Goal: Transaction & Acquisition: Book appointment/travel/reservation

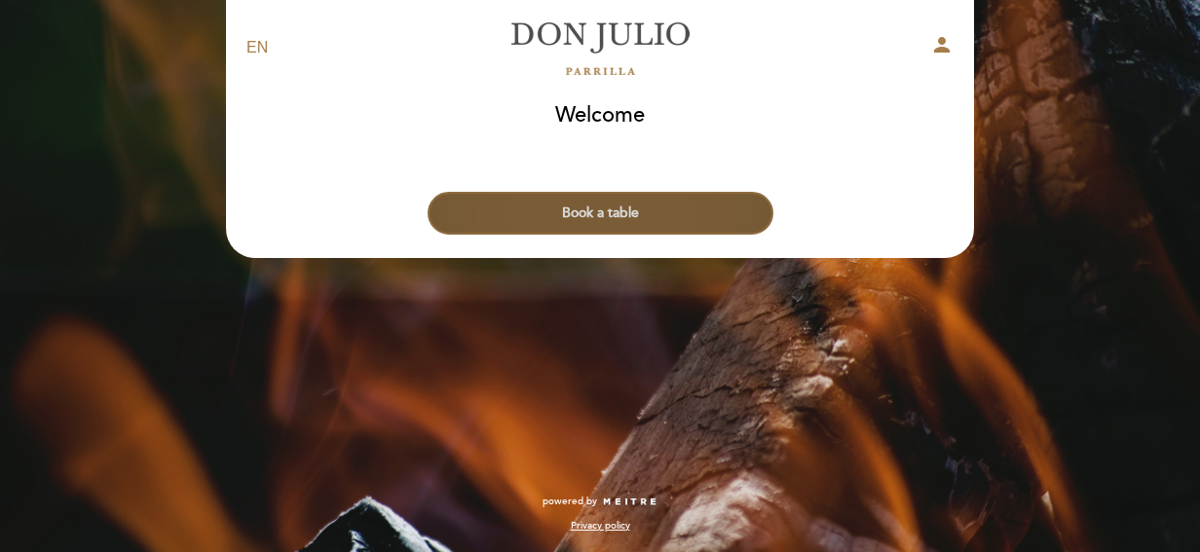
click at [561, 213] on button "Book a table" at bounding box center [601, 213] width 346 height 43
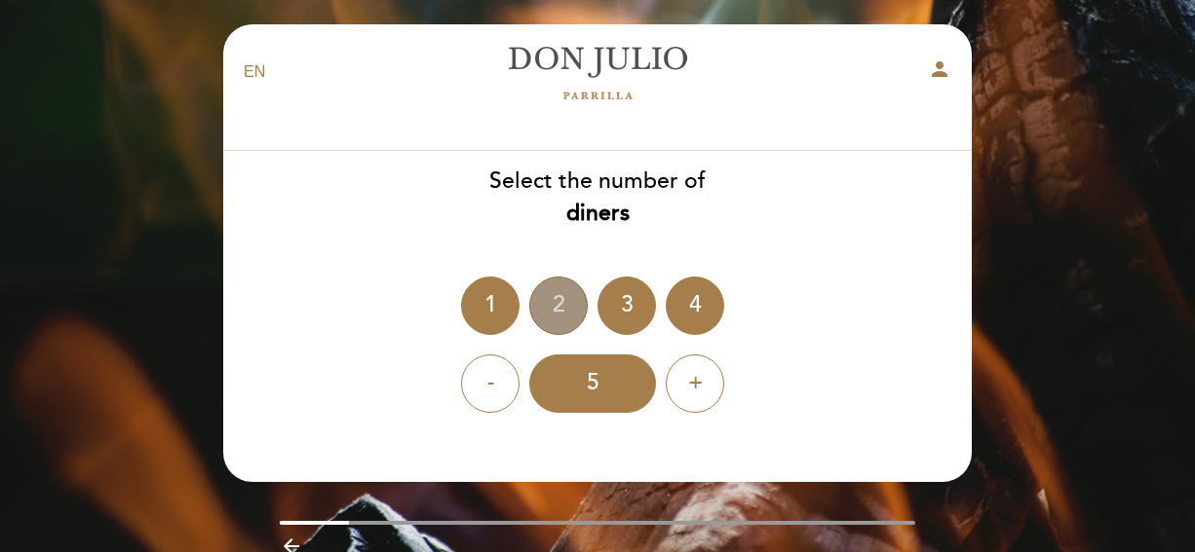
click at [561, 318] on div "2" at bounding box center [558, 306] width 58 height 58
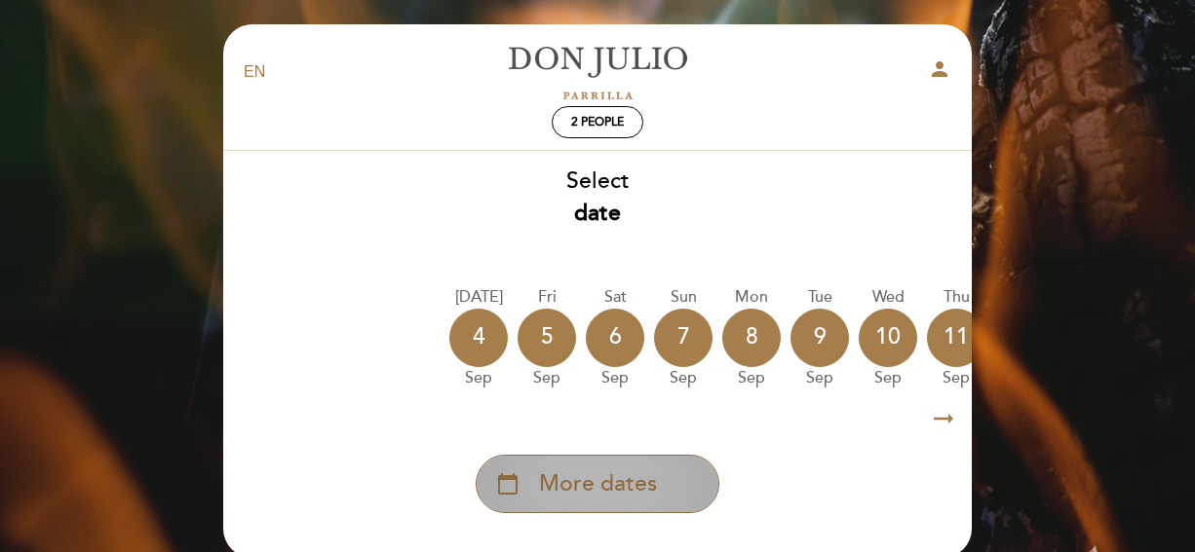
click at [565, 488] on span "More dates" at bounding box center [598, 485] width 118 height 32
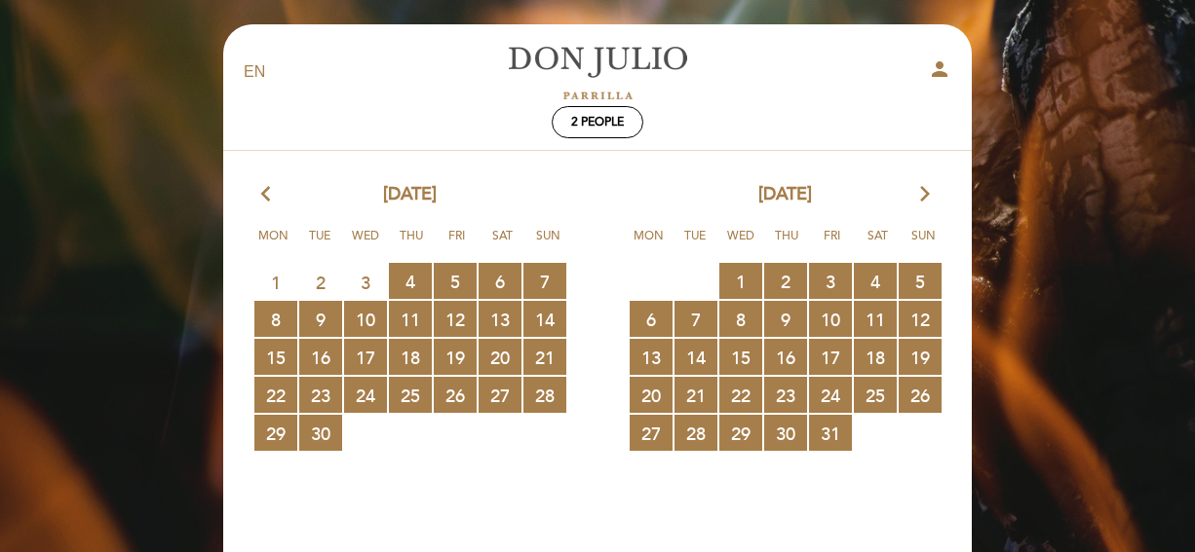
click at [922, 197] on icon "arrow_forward_ios" at bounding box center [925, 194] width 18 height 25
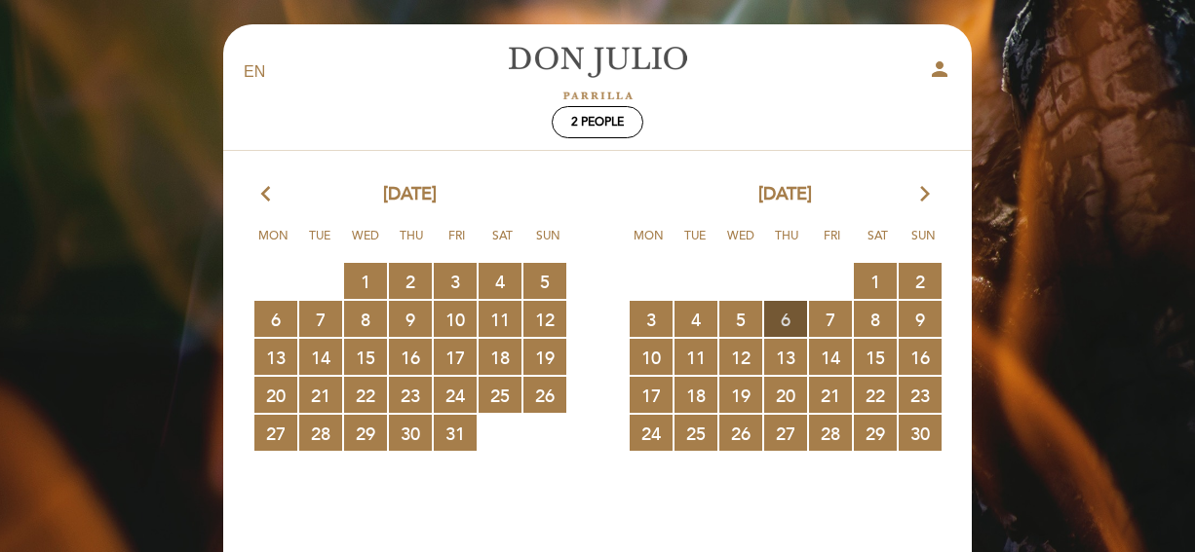
click at [784, 320] on span "6 RESERVATIONS AVAILABLE" at bounding box center [785, 319] width 43 height 36
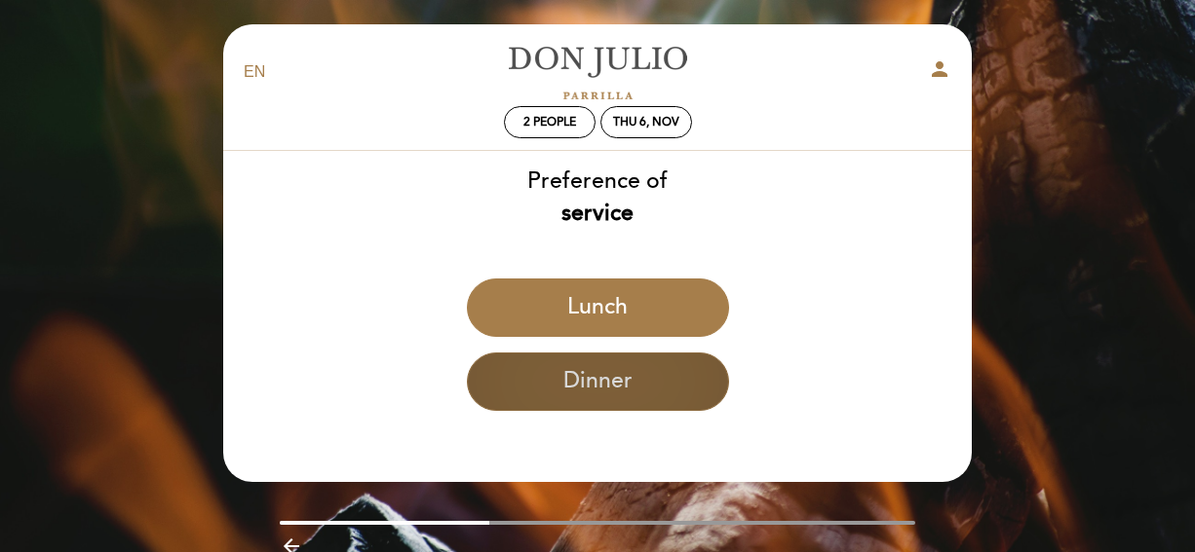
click at [588, 377] on button "Dinner" at bounding box center [598, 382] width 262 height 58
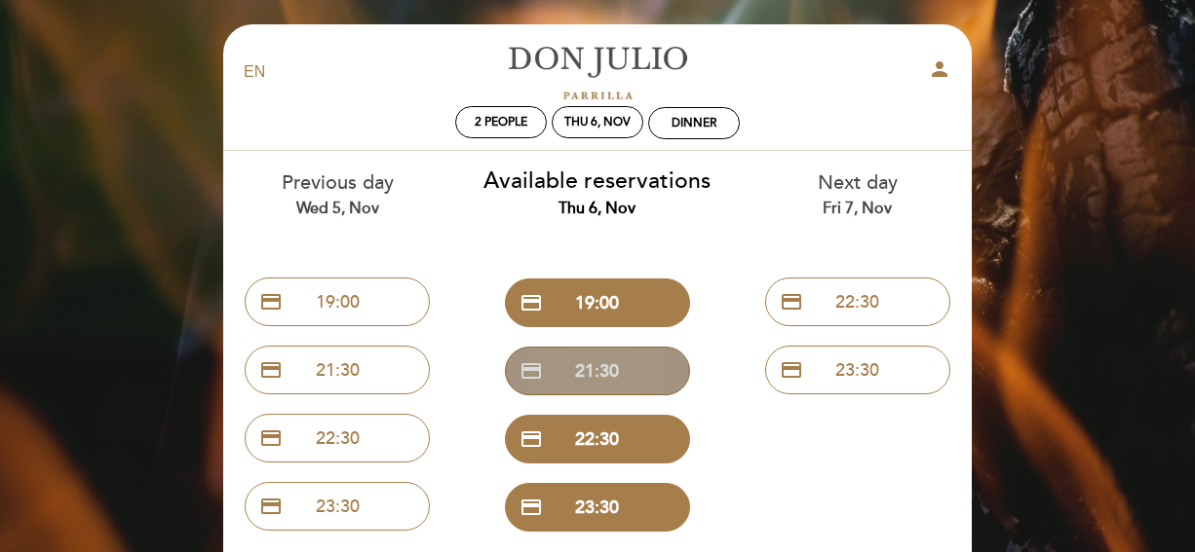
click at [594, 368] on button "credit_card 21:30" at bounding box center [597, 371] width 185 height 49
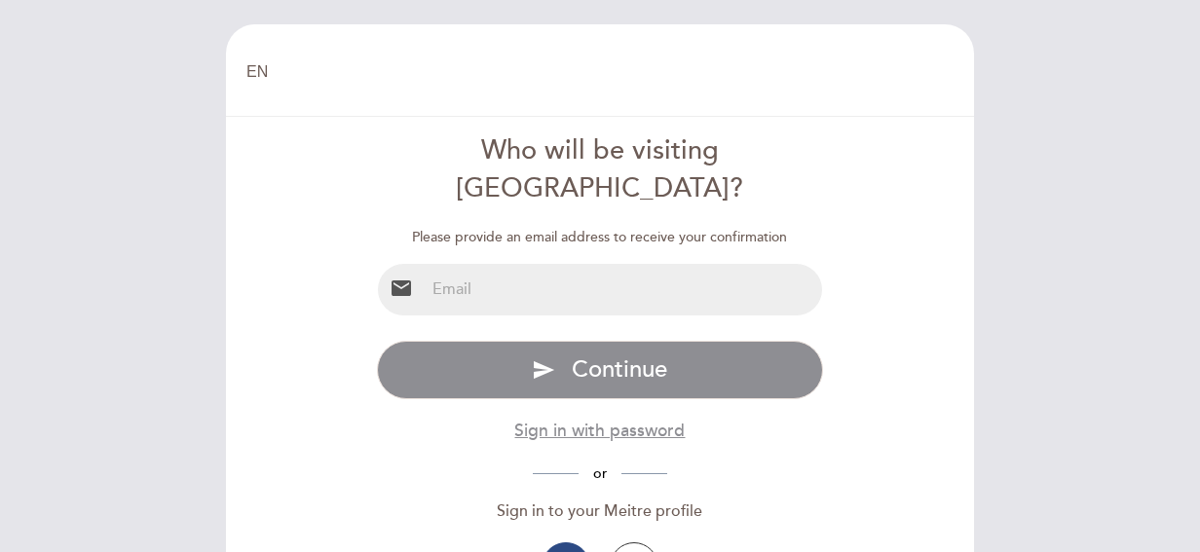
click at [475, 264] on input "email" at bounding box center [624, 290] width 398 height 52
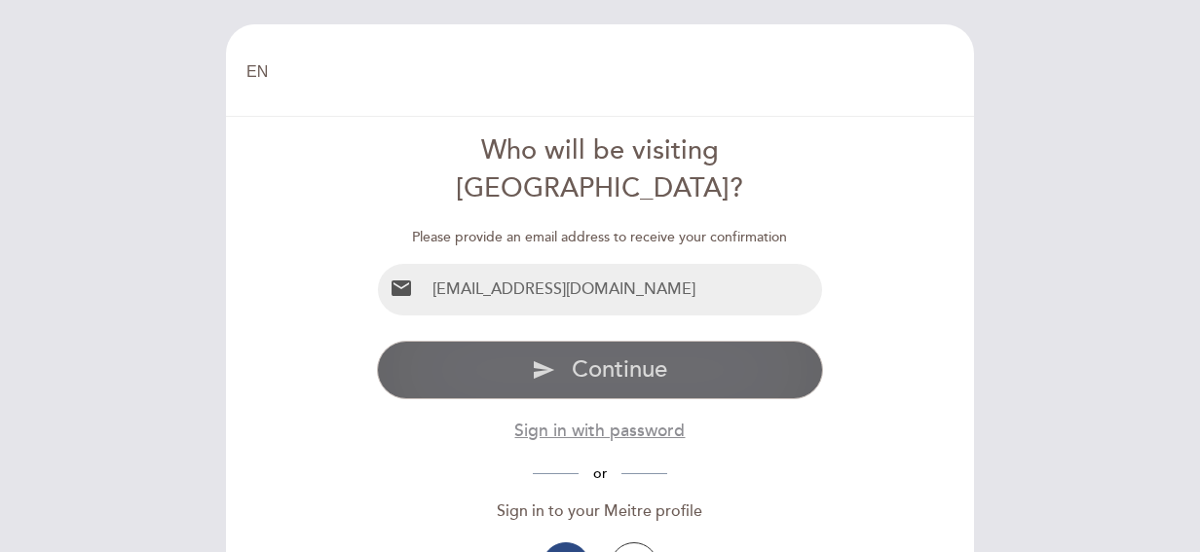
type input "[EMAIL_ADDRESS][DOMAIN_NAME]"
click at [678, 341] on button "send Continue" at bounding box center [600, 370] width 447 height 58
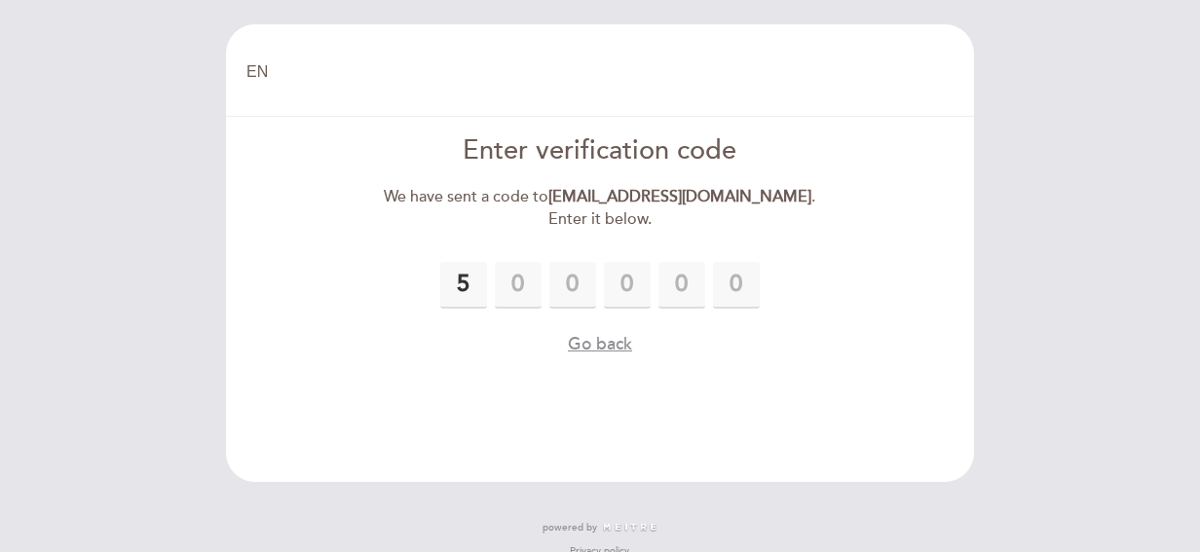
type input "5"
type input "8"
type input "0"
type input "5"
type input "6"
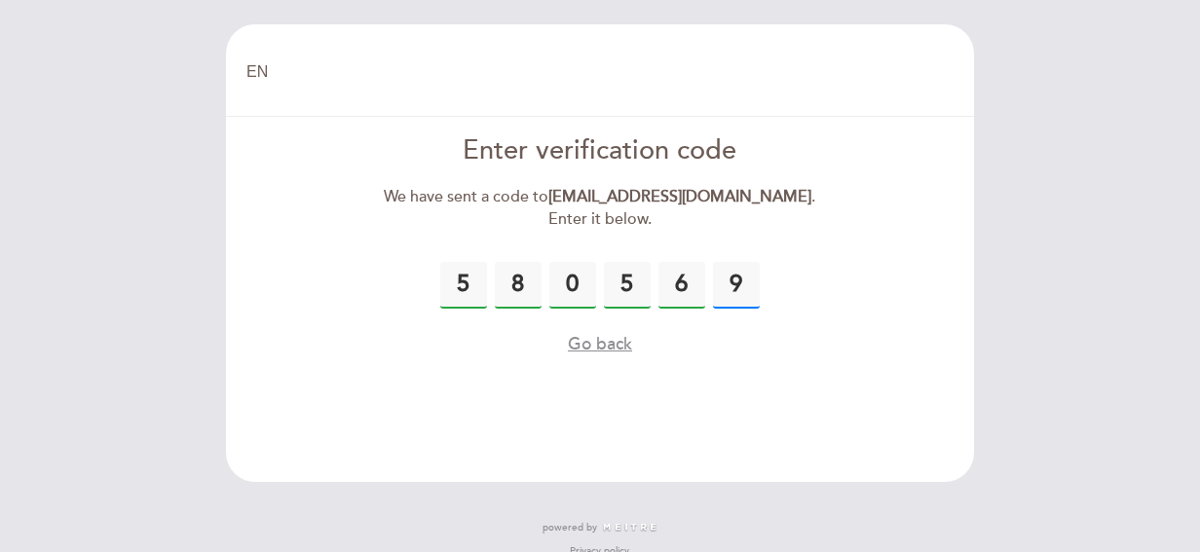
type input "9"
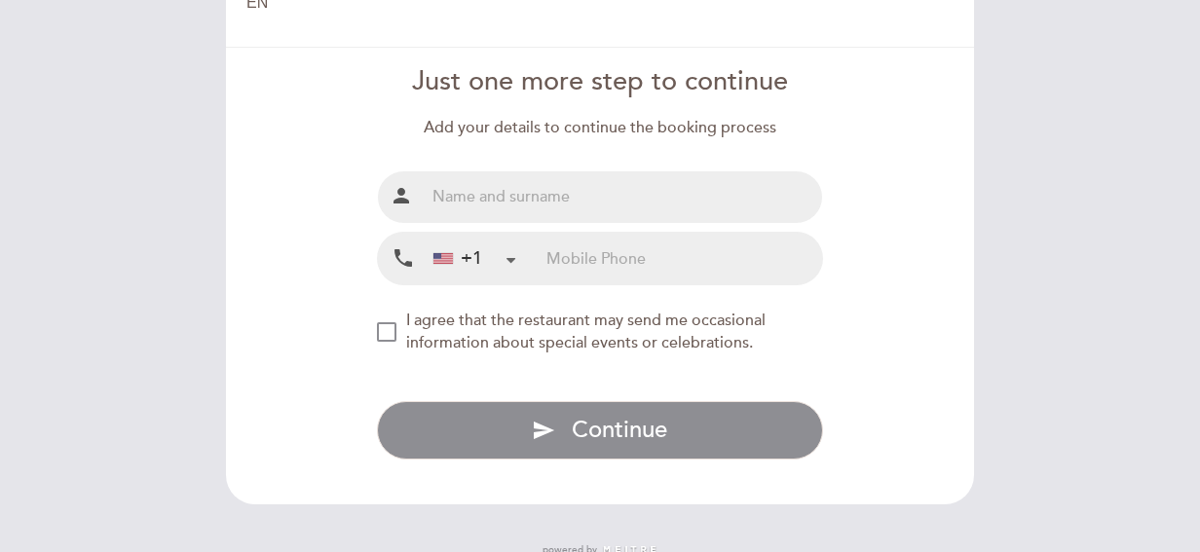
scroll to position [97, 0]
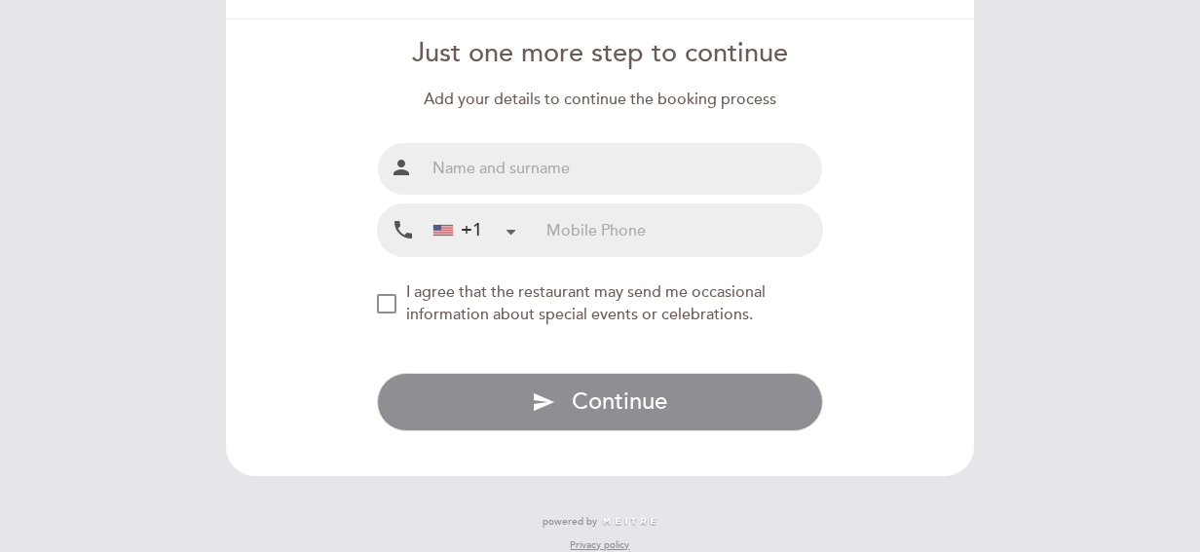
click at [469, 175] on input "text" at bounding box center [624, 169] width 398 height 52
click at [456, 167] on input "[PERSON_NAME]" at bounding box center [624, 169] width 398 height 52
type input "[PERSON_NAME]"
click at [550, 225] on input "tel" at bounding box center [685, 231] width 276 height 52
type input "[PHONE_NUMBER]"
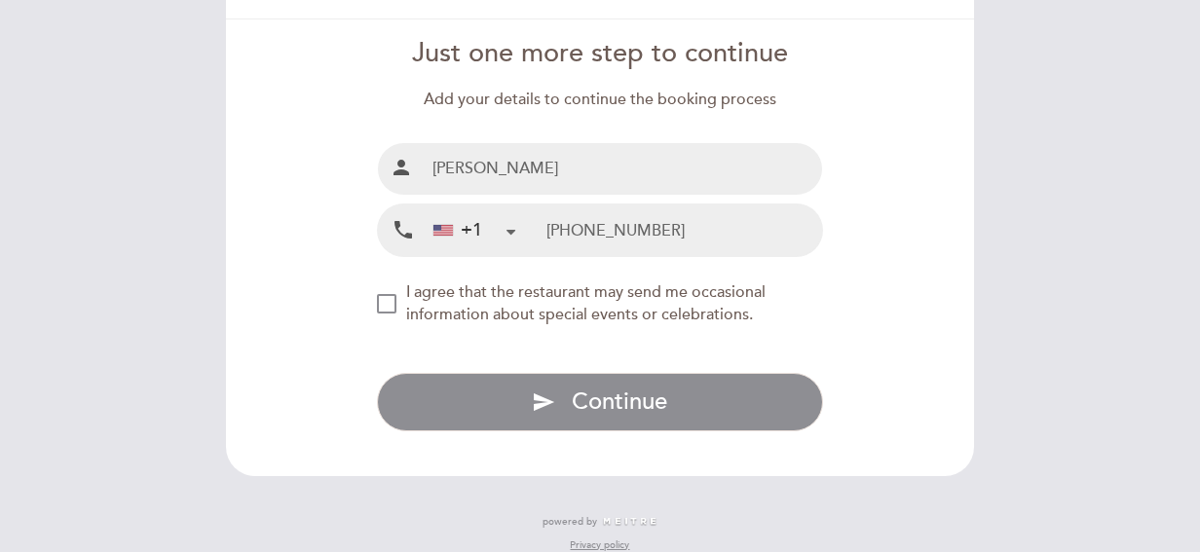
click at [383, 303] on div "NEW_MODAL_AGREE_RESTAURANT_SEND_OCCASIONAL_INFO" at bounding box center [386, 303] width 19 height 19
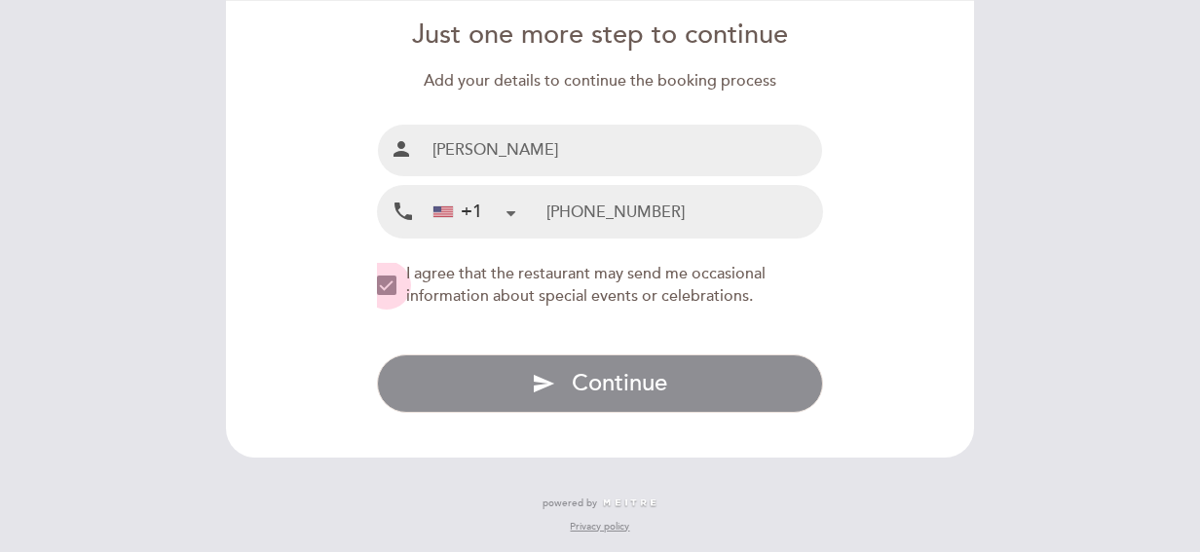
click at [386, 284] on div "NEW_MODAL_AGREE_RESTAURANT_SEND_OCCASIONAL_INFO" at bounding box center [386, 285] width 19 height 19
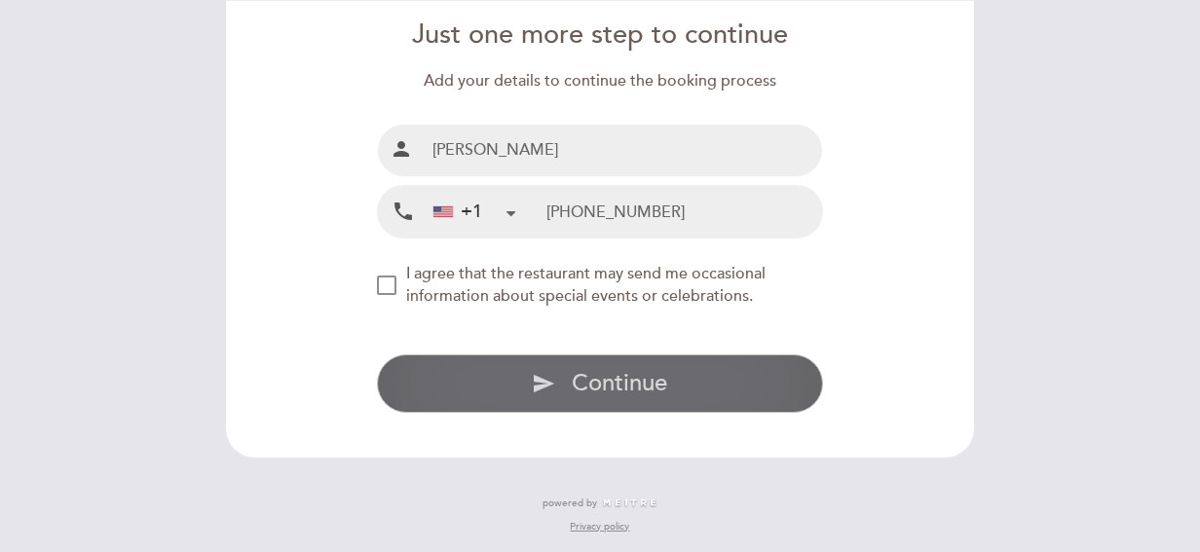
click at [578, 386] on span "Continue" at bounding box center [619, 383] width 95 height 28
